Goal: Task Accomplishment & Management: Manage account settings

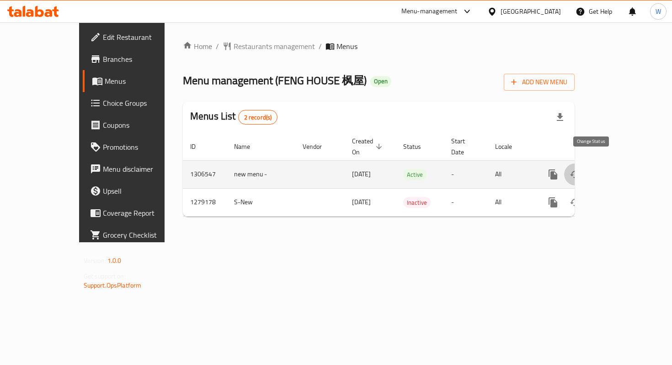
click at [580, 171] on icon "enhanced table" at bounding box center [575, 174] width 10 height 7
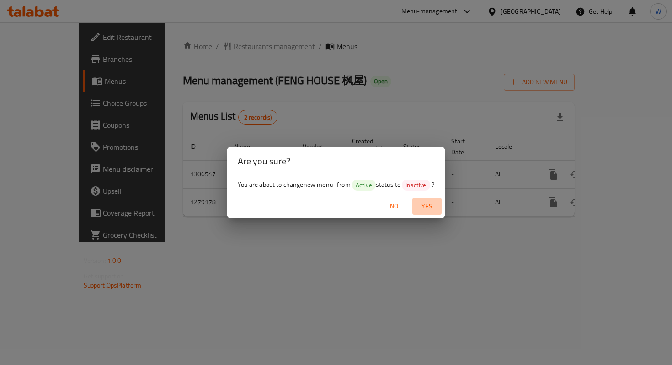
click at [429, 205] on span "Yes" at bounding box center [427, 205] width 22 height 11
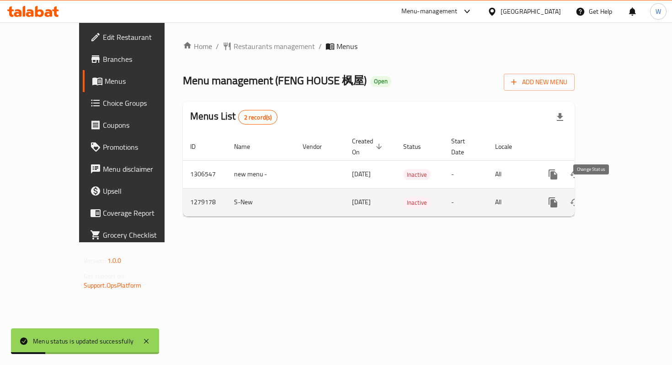
click at [581, 197] on icon "enhanced table" at bounding box center [575, 202] width 11 height 11
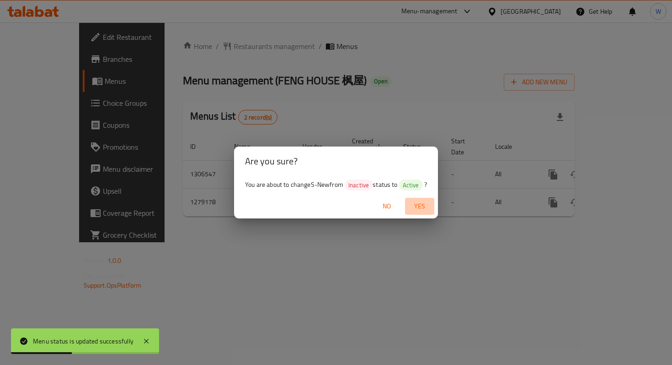
click at [419, 207] on span "Yes" at bounding box center [420, 205] width 22 height 11
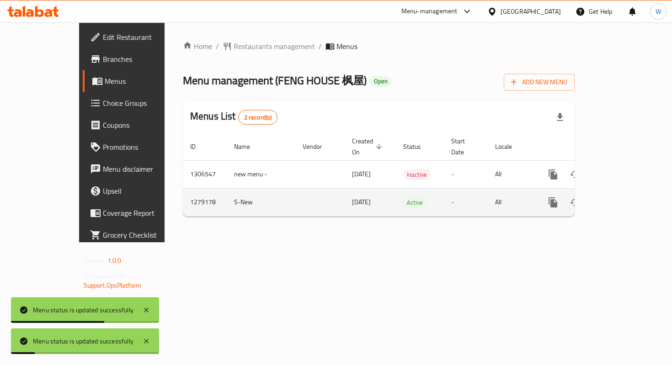
click at [295, 191] on td "enhanced table" at bounding box center [319, 202] width 49 height 28
click at [625, 197] on icon "enhanced table" at bounding box center [619, 202] width 11 height 11
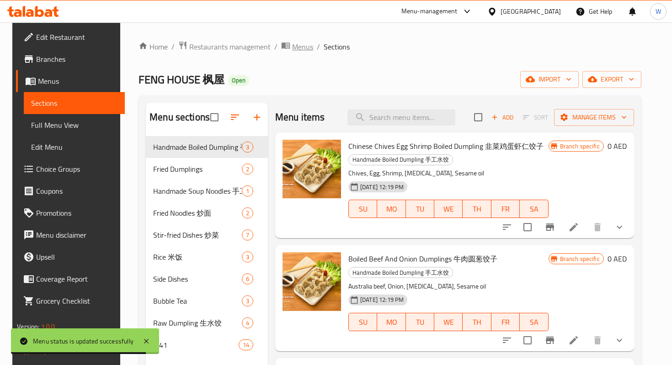
click at [292, 47] on span "Menus" at bounding box center [302, 46] width 21 height 11
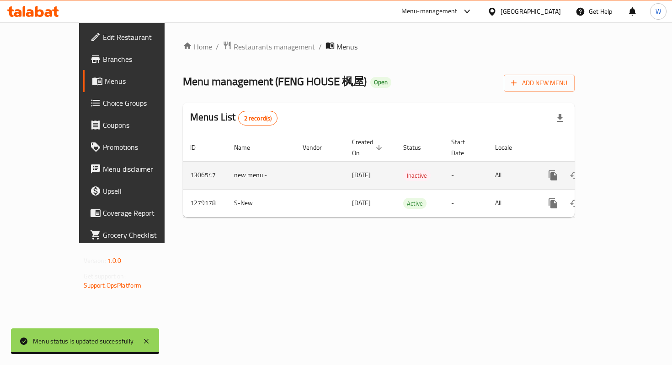
click at [352, 169] on span "[DATE]" at bounding box center [361, 175] width 19 height 12
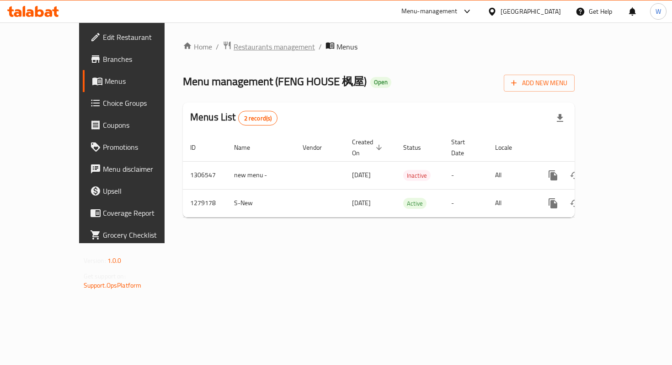
click at [234, 48] on span "Restaurants management" at bounding box center [274, 46] width 81 height 11
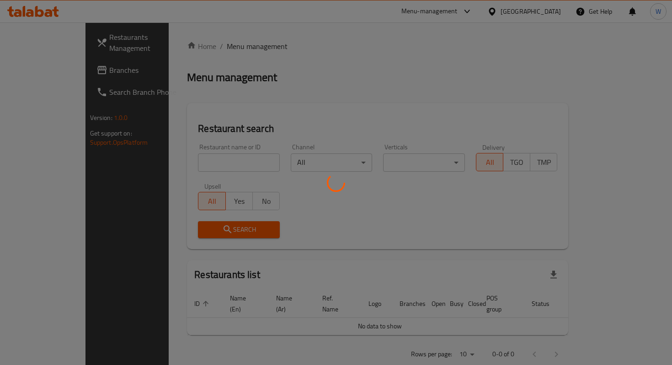
click at [211, 158] on div at bounding box center [336, 182] width 672 height 365
click at [213, 164] on div at bounding box center [336, 182] width 672 height 365
click at [216, 161] on div at bounding box center [336, 182] width 672 height 365
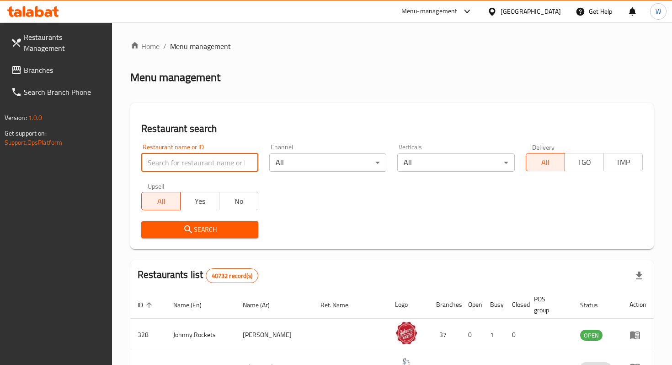
click at [216, 161] on input "search" at bounding box center [199, 162] width 117 height 18
click button "Search" at bounding box center [199, 229] width 117 height 17
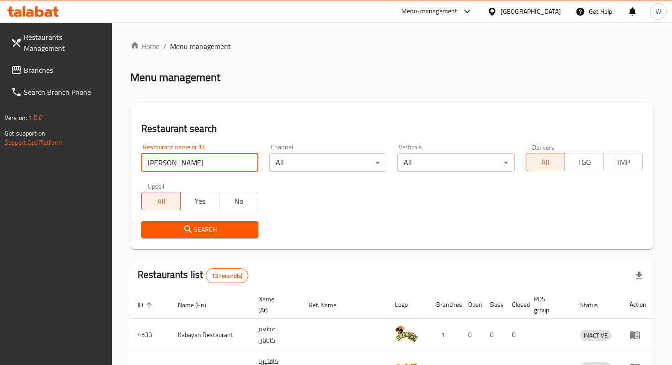
type input "[PERSON_NAME]"
click button "Search" at bounding box center [199, 229] width 117 height 17
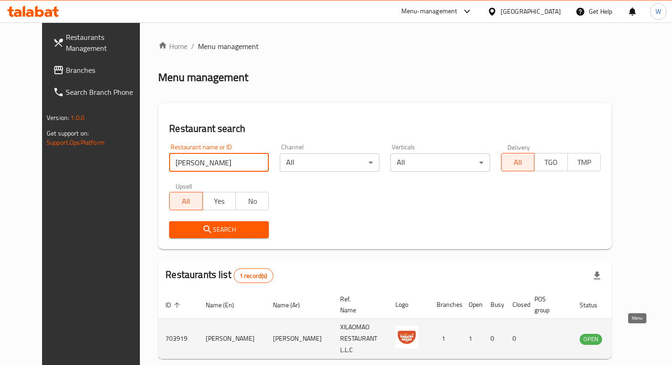
click at [636, 337] on icon "enhanced table" at bounding box center [633, 338] width 11 height 11
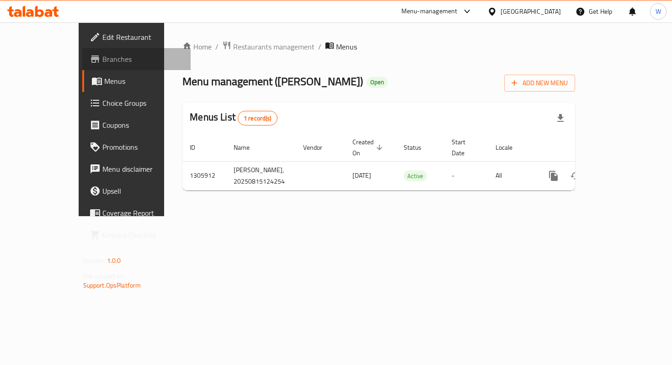
click at [102, 63] on span "Branches" at bounding box center [142, 59] width 81 height 11
